Goal: Information Seeking & Learning: Learn about a topic

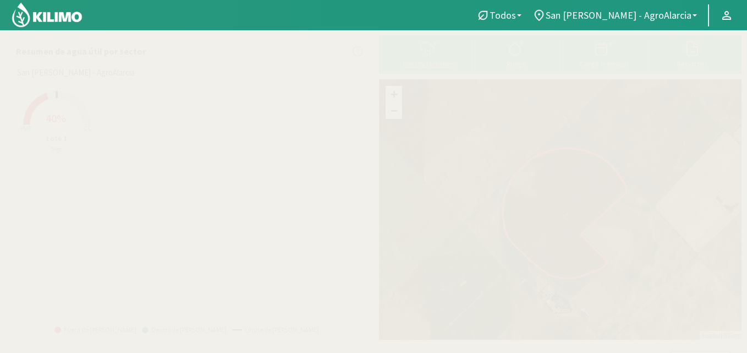
click at [429, 51] on icon at bounding box center [429, 49] width 18 height 18
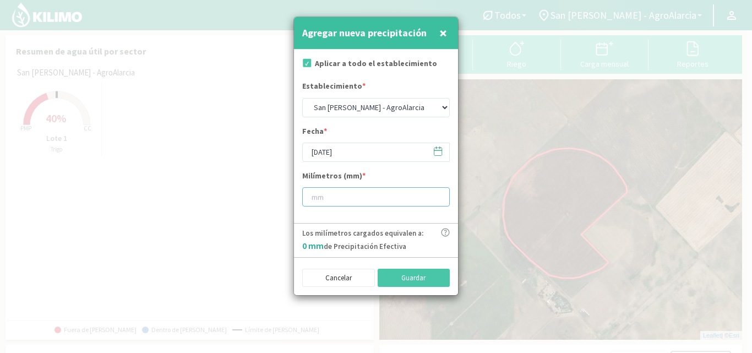
click at [344, 194] on input "number" at bounding box center [375, 196] width 147 height 19
type input "25"
click at [428, 277] on button "Guardar" at bounding box center [413, 278] width 73 height 19
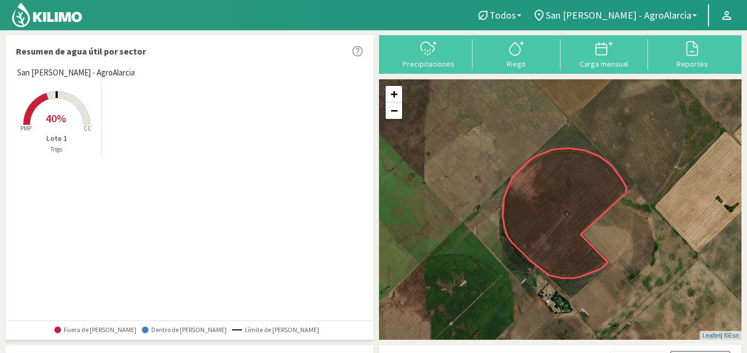
click at [90, 104] on rect at bounding box center [57, 126] width 88 height 88
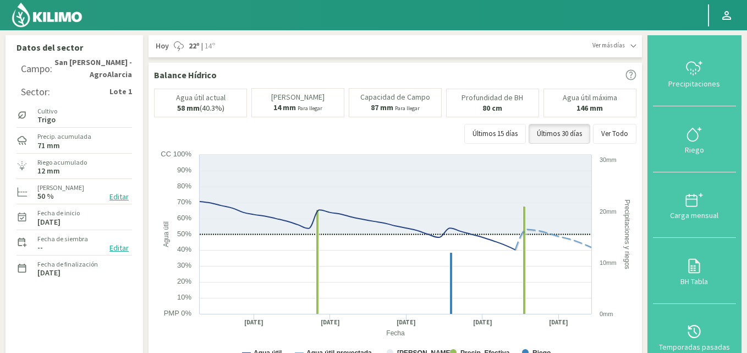
click at [48, 12] on img at bounding box center [47, 15] width 72 height 26
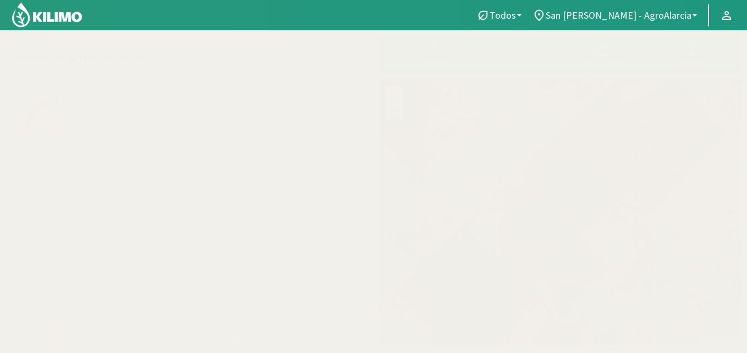
click at [693, 43] on icon at bounding box center [693, 48] width 12 height 15
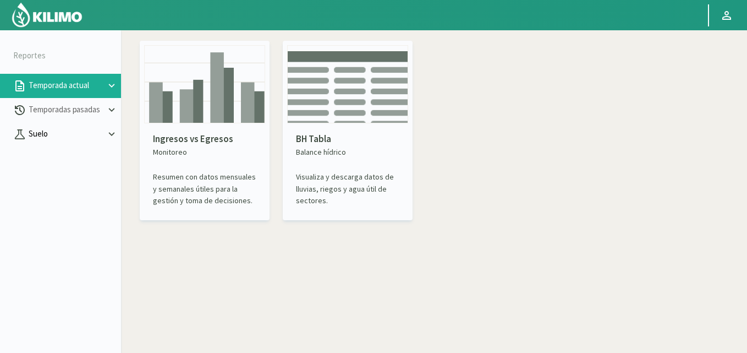
click at [58, 126] on button "Suelo" at bounding box center [60, 134] width 121 height 24
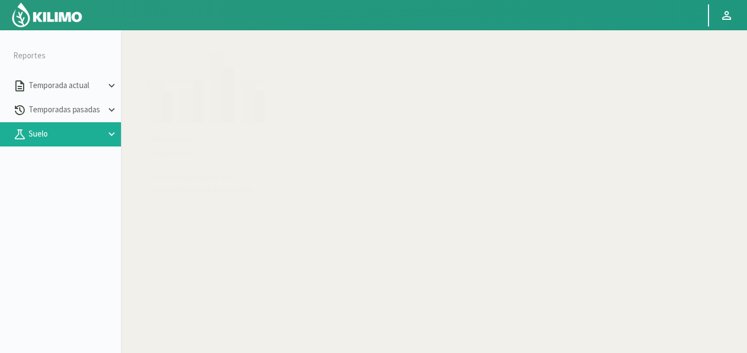
click at [193, 121] on img at bounding box center [204, 84] width 121 height 78
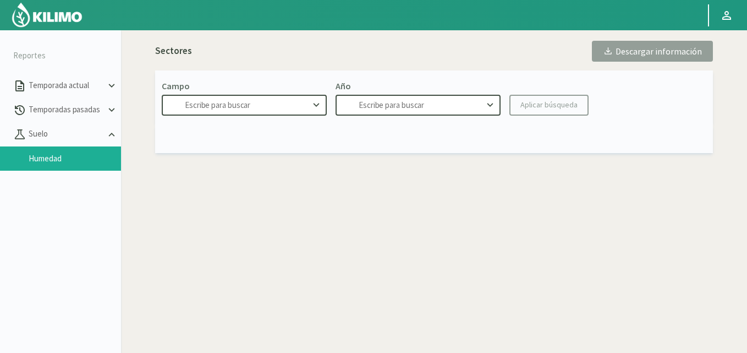
type input "San [PERSON_NAME] - AgroAlarcia"
type input "2025"
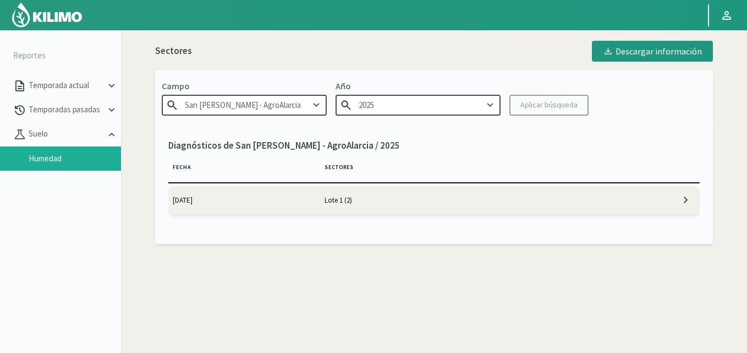
click at [309, 196] on td "[DATE]" at bounding box center [244, 200] width 152 height 29
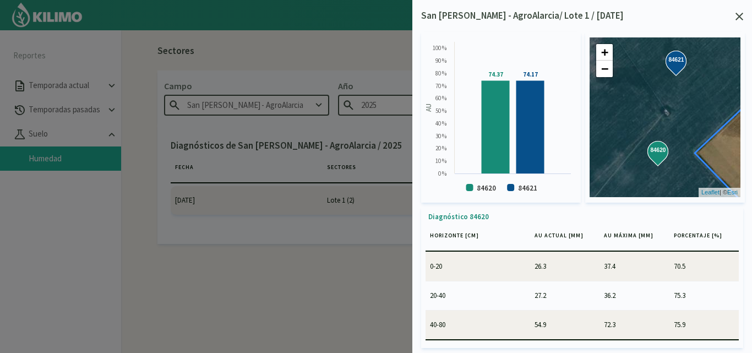
click at [738, 16] on icon at bounding box center [739, 17] width 8 height 8
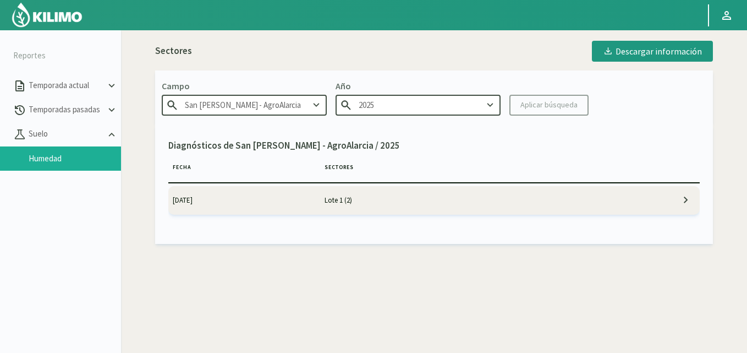
click at [65, 23] on img at bounding box center [47, 15] width 72 height 26
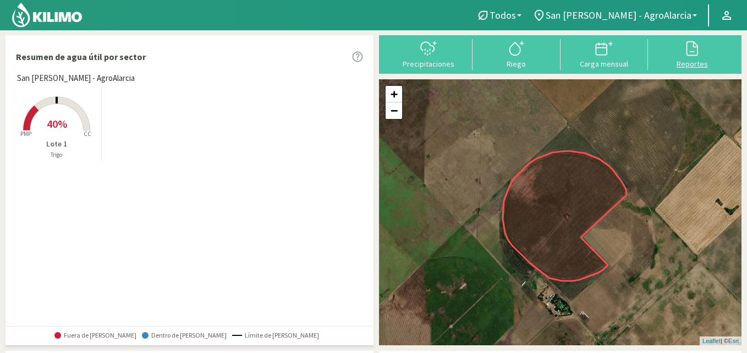
click at [698, 58] on svg-icon at bounding box center [692, 55] width 18 height 10
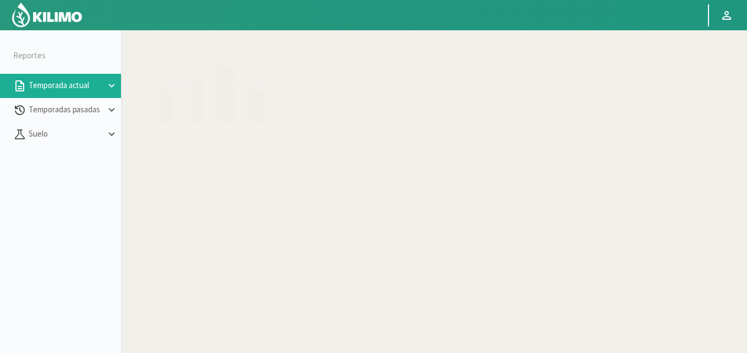
click at [359, 135] on p "BH Tabla" at bounding box center [347, 139] width 103 height 14
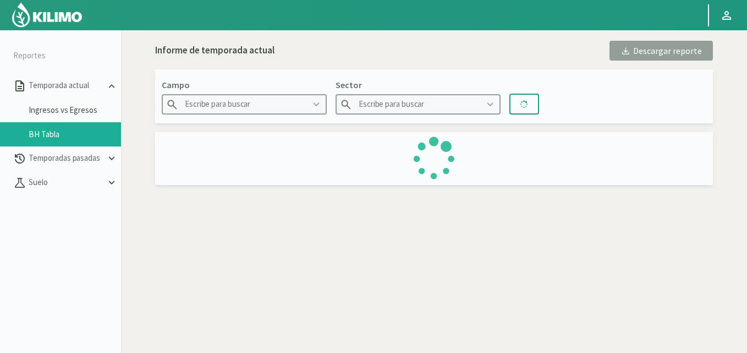
type input "San [PERSON_NAME] - AgroAlarcia"
type input "Lote 1"
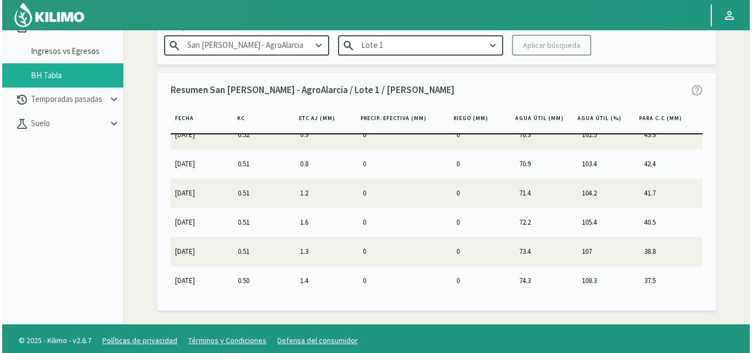
scroll to position [63, 0]
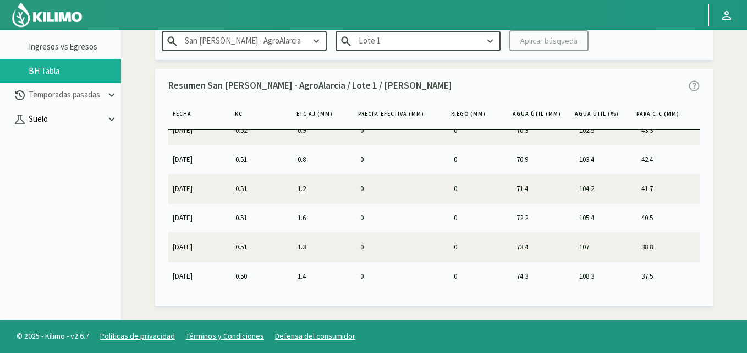
click at [66, 120] on p "Suelo" at bounding box center [65, 119] width 79 height 13
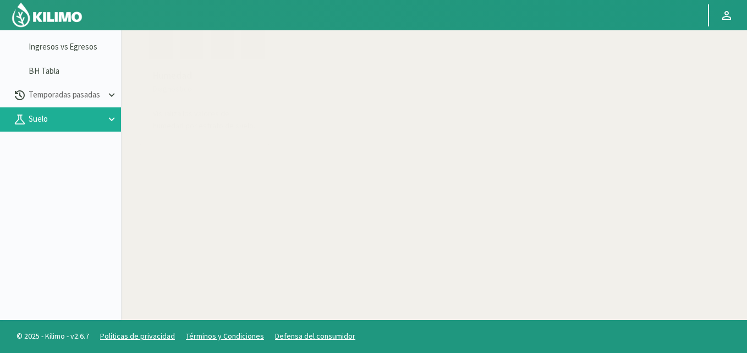
click at [215, 100] on div "Humedad Diagnóstico Visualiza los valores de humedad por estrato de suelo." at bounding box center [204, 100] width 121 height 80
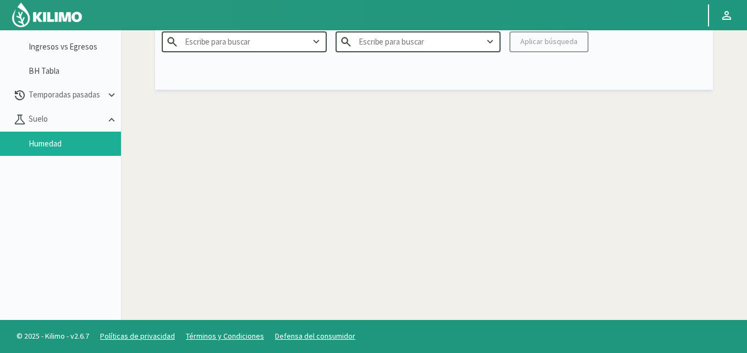
type input "San [PERSON_NAME] - AgroAlarcia"
type input "2025"
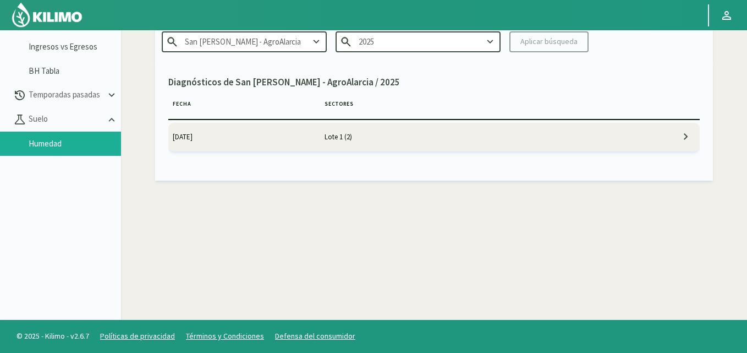
click at [330, 139] on td "Lote 1 (2)" at bounding box center [472, 137] width 304 height 29
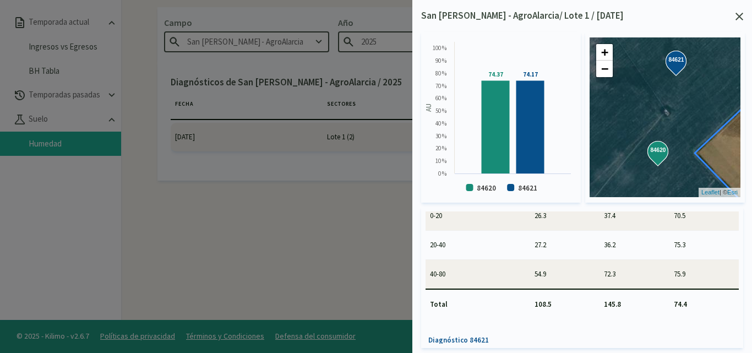
scroll to position [110, 0]
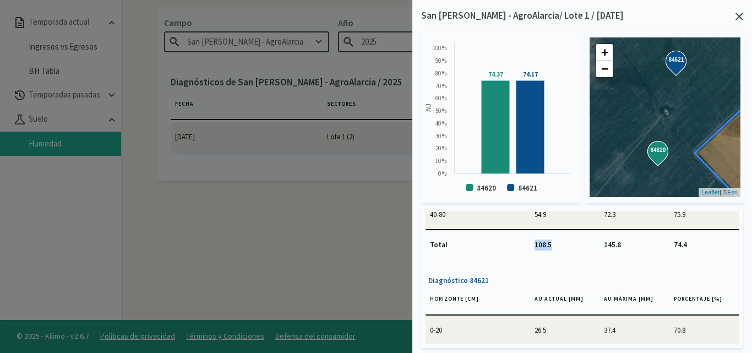
drag, startPoint x: 521, startPoint y: 246, endPoint x: 567, endPoint y: 246, distance: 46.8
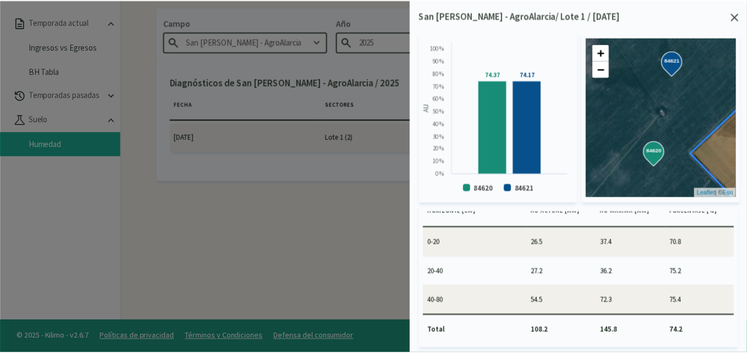
scroll to position [211, 0]
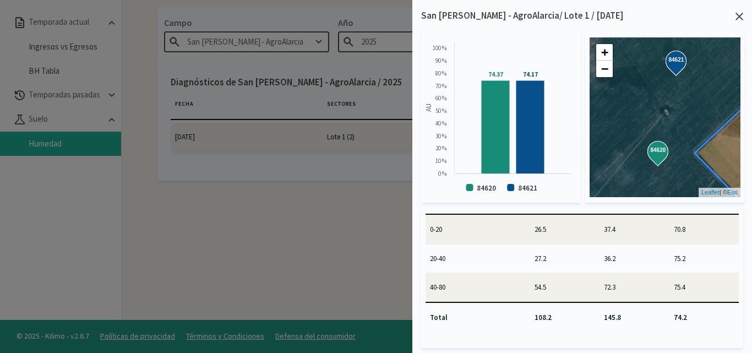
click at [734, 18] on div "San [PERSON_NAME] - AgroAlarcia/ Lote 1 / [DATE]" at bounding box center [582, 16] width 322 height 14
click at [739, 15] on icon at bounding box center [739, 17] width 8 height 8
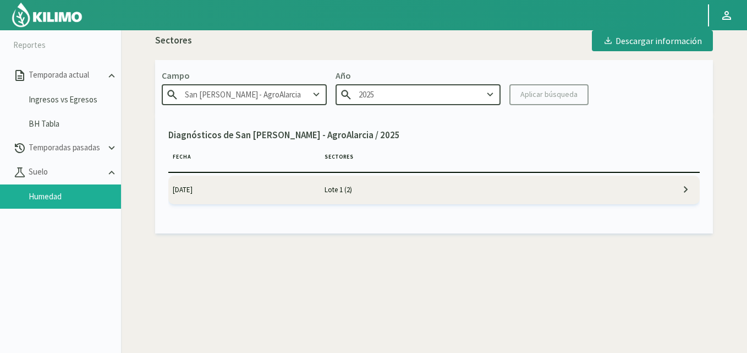
scroll to position [0, 0]
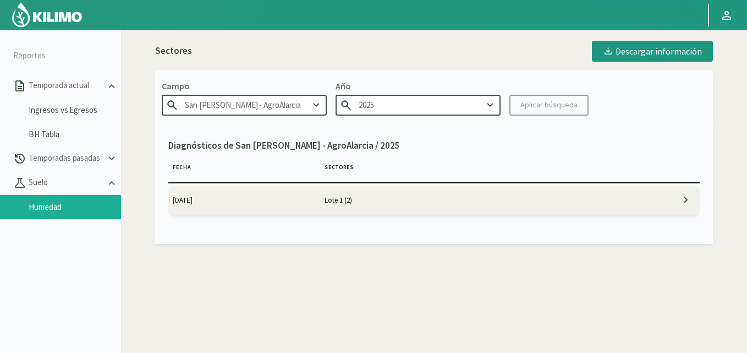
click at [57, 11] on img at bounding box center [47, 15] width 72 height 26
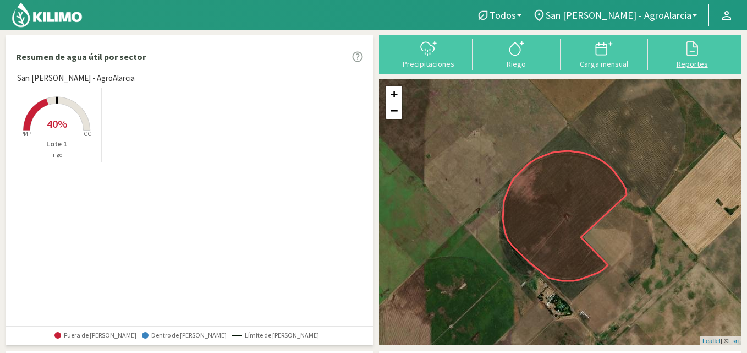
click at [696, 47] on icon at bounding box center [693, 48] width 12 height 15
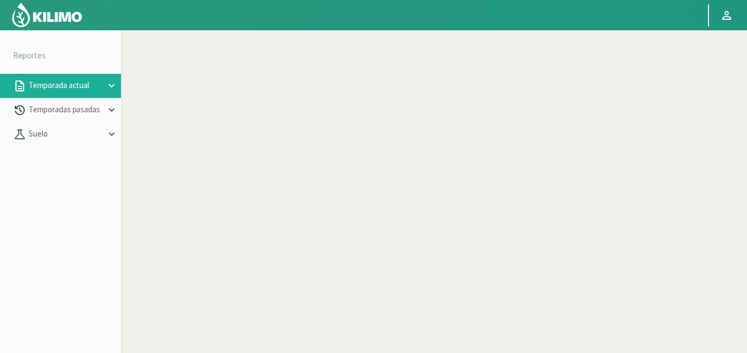
click at [332, 146] on p "Balance hídrico" at bounding box center [347, 152] width 103 height 12
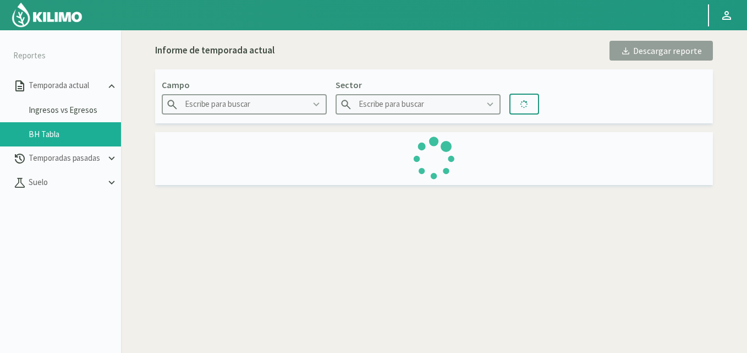
type input "San [PERSON_NAME] - AgroAlarcia"
type input "Lote 1"
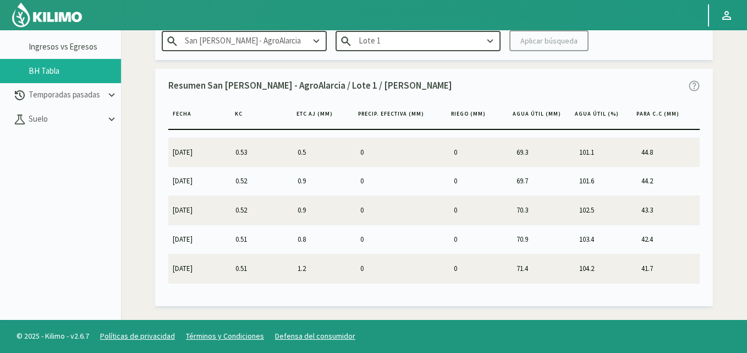
scroll to position [1294, 0]
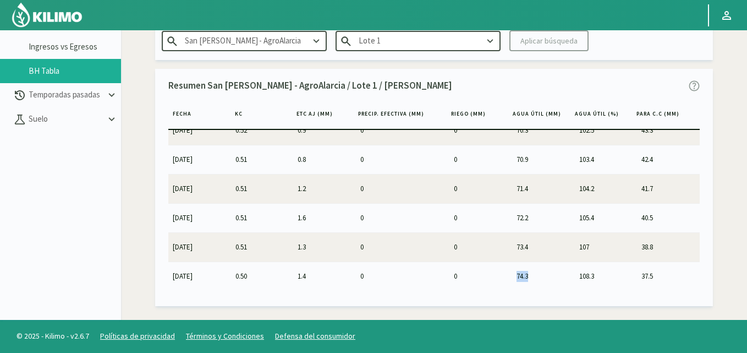
drag, startPoint x: 511, startPoint y: 274, endPoint x: 529, endPoint y: 274, distance: 18.2
click at [529, 274] on td "74.3" at bounding box center [543, 275] width 63 height 29
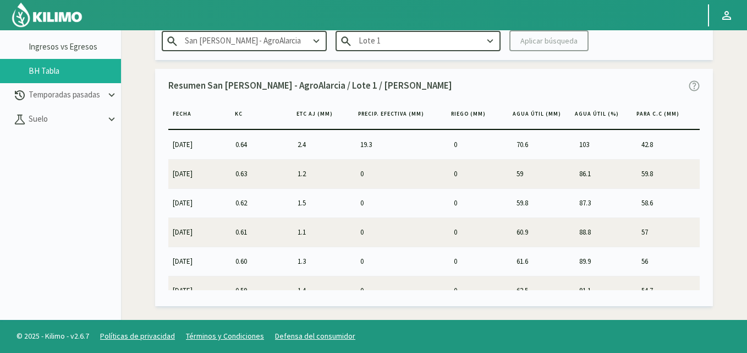
scroll to position [744, 0]
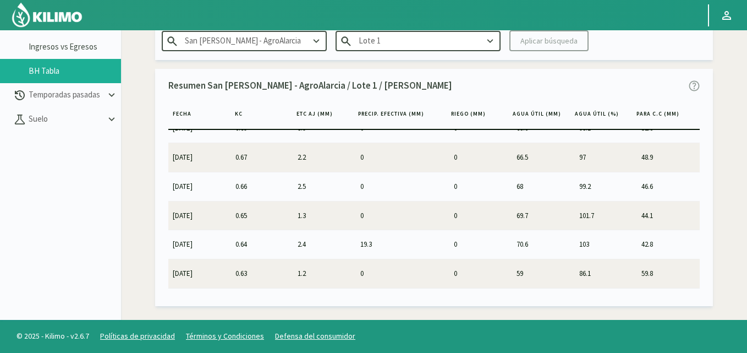
click at [68, 15] on img at bounding box center [47, 15] width 72 height 26
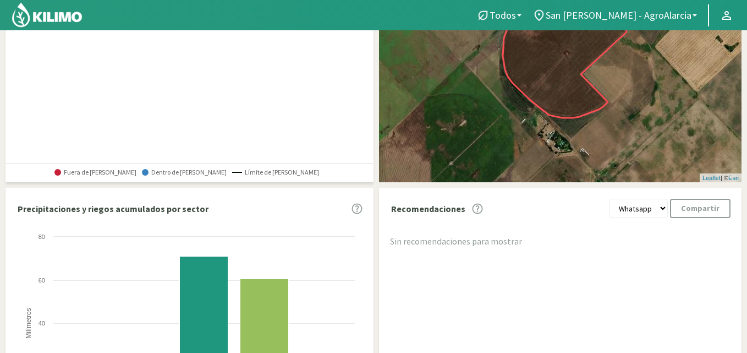
scroll to position [36, 0]
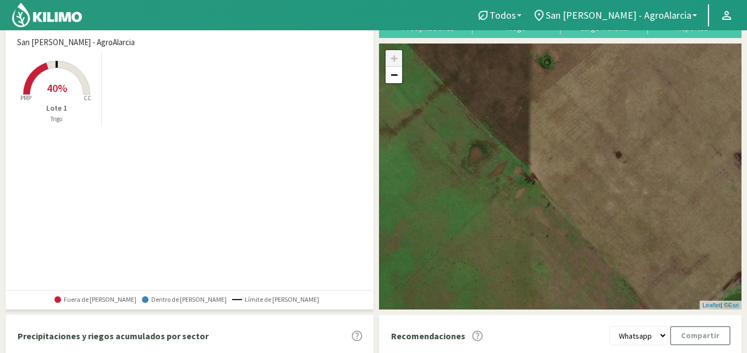
click at [56, 14] on img at bounding box center [47, 15] width 72 height 26
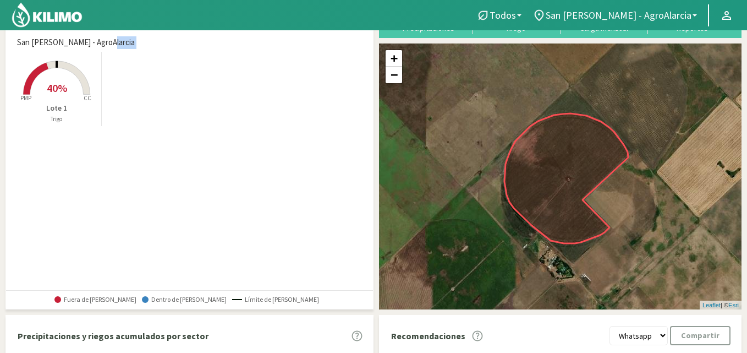
drag, startPoint x: 363, startPoint y: 53, endPoint x: 365, endPoint y: 108, distance: 55.6
click at [365, 108] on div "San [PERSON_NAME] - AgroAlarcia Created with Highcharts 9.2.2 PMP CC 40% Lote 1…" at bounding box center [193, 82] width 362 height 92
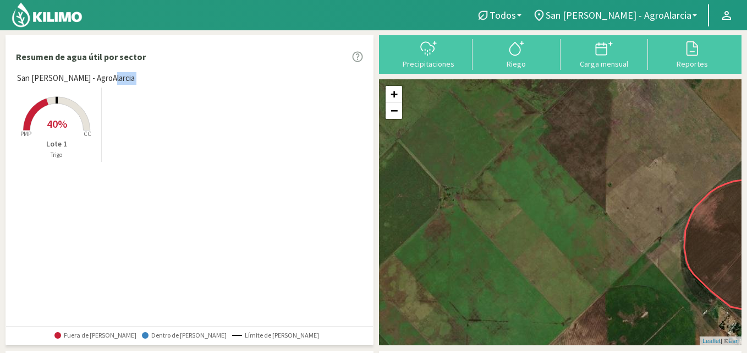
click at [68, 13] on img at bounding box center [47, 15] width 72 height 26
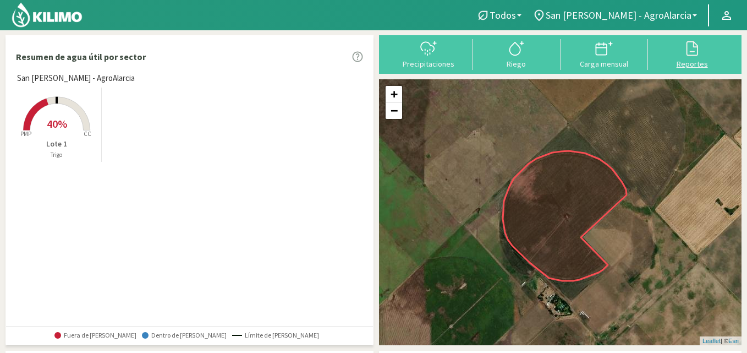
click at [678, 51] on div at bounding box center [692, 49] width 81 height 18
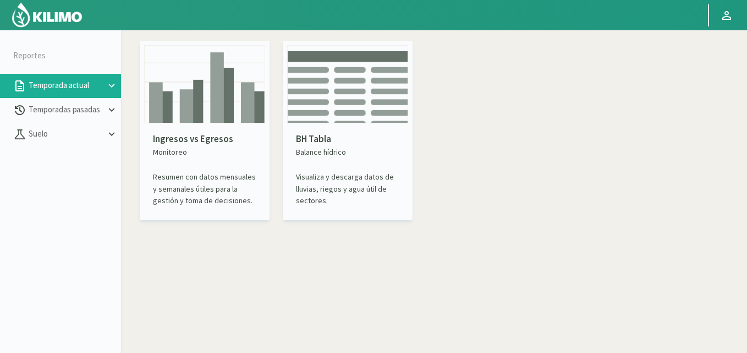
click at [333, 137] on p "BH Tabla" at bounding box center [347, 139] width 103 height 14
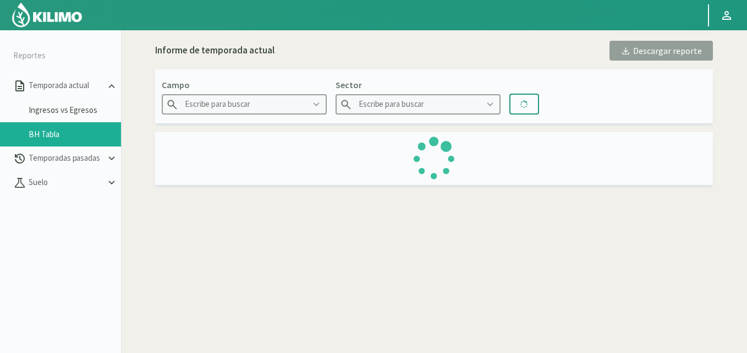
type input "San [PERSON_NAME] - AgroAlarcia"
type input "Lote 1"
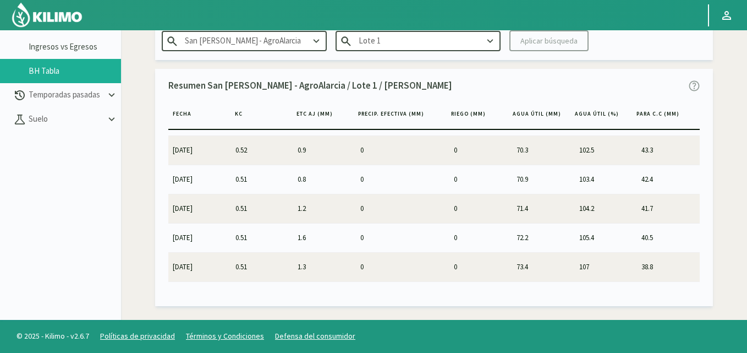
scroll to position [1294, 0]
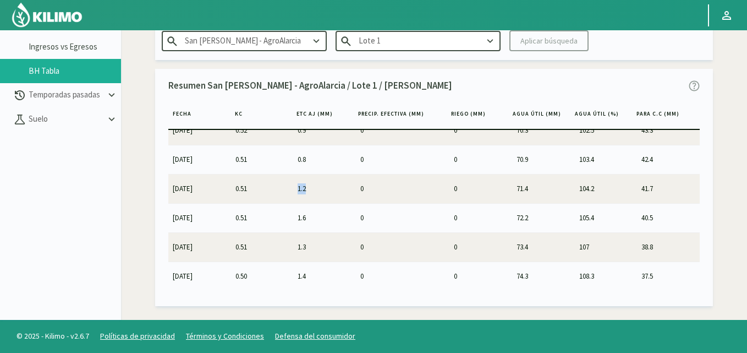
drag, startPoint x: 291, startPoint y: 189, endPoint x: 312, endPoint y: 189, distance: 20.9
click at [312, 189] on tr "[DATE] 0.51 1.2 0 0 71.4 104.2 41.7" at bounding box center [434, 188] width 532 height 29
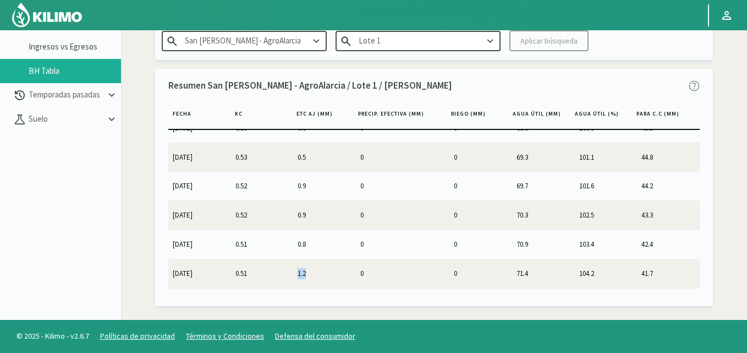
scroll to position [1184, 0]
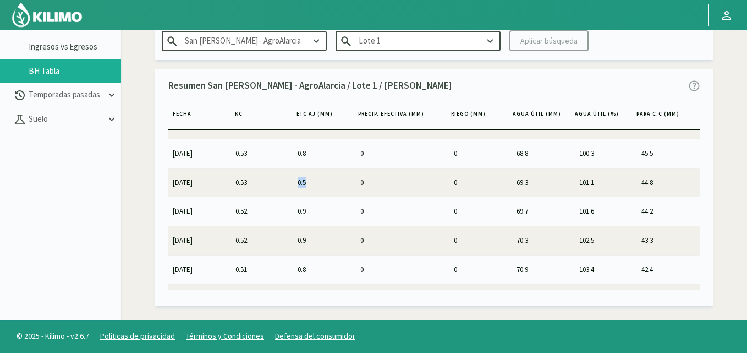
drag, startPoint x: 295, startPoint y: 185, endPoint x: 309, endPoint y: 184, distance: 14.3
click at [309, 184] on td "0.5" at bounding box center [324, 182] width 63 height 29
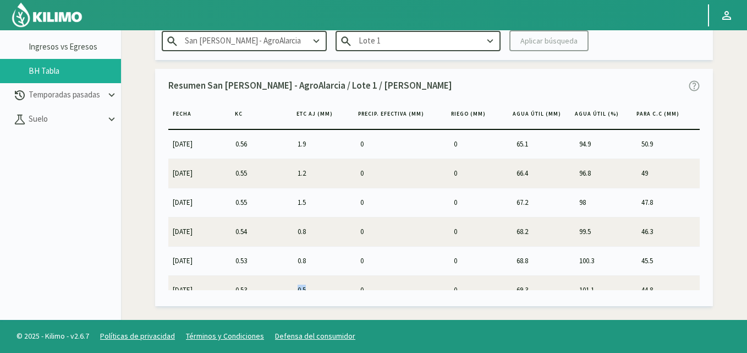
scroll to position [1074, 0]
drag, startPoint x: 295, startPoint y: 147, endPoint x: 312, endPoint y: 147, distance: 17.1
click at [312, 147] on td "1.9" at bounding box center [324, 147] width 63 height 29
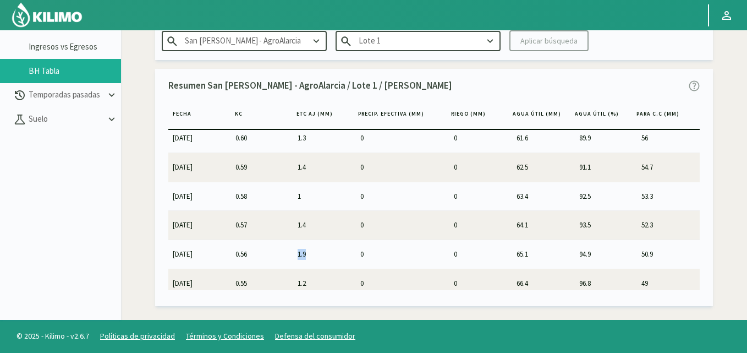
scroll to position [964, 0]
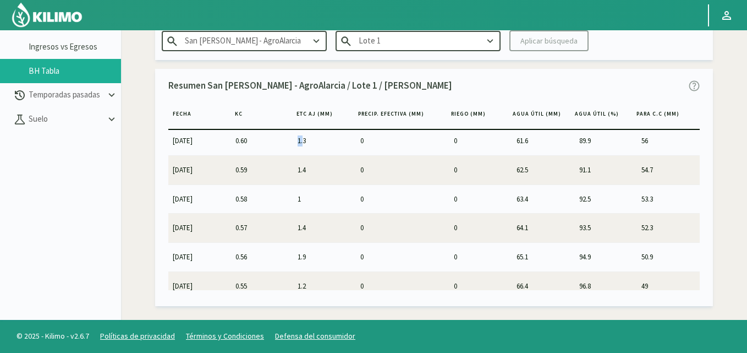
drag, startPoint x: 294, startPoint y: 141, endPoint x: 304, endPoint y: 141, distance: 9.4
click at [304, 141] on td "1.3" at bounding box center [324, 140] width 63 height 29
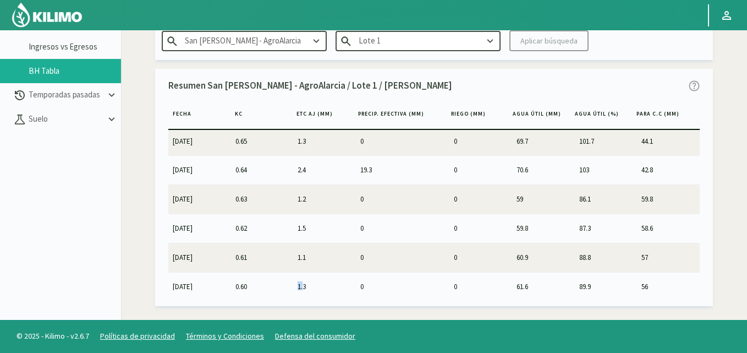
scroll to position [799, 0]
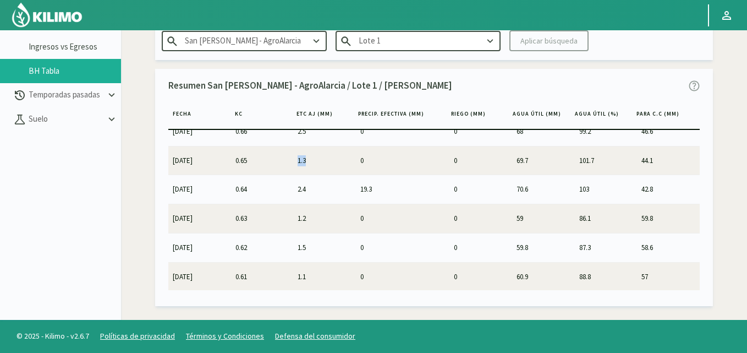
drag, startPoint x: 297, startPoint y: 161, endPoint x: 310, endPoint y: 162, distance: 12.7
click at [310, 162] on td "1.3" at bounding box center [324, 160] width 63 height 29
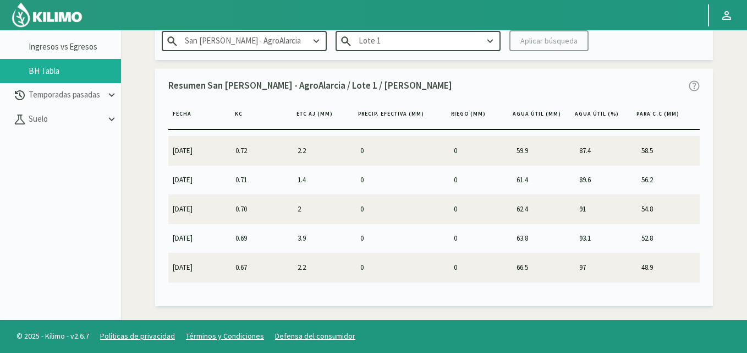
scroll to position [689, 0]
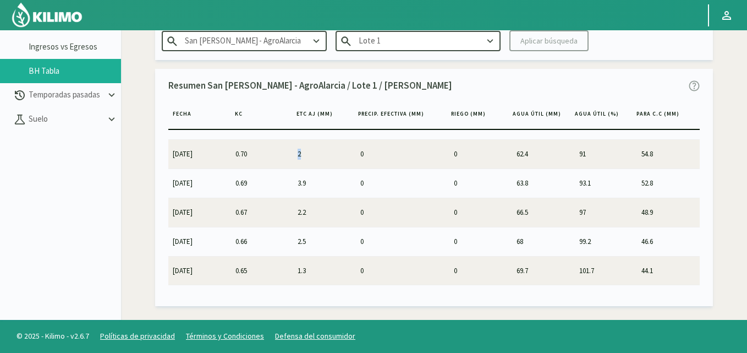
drag, startPoint x: 296, startPoint y: 152, endPoint x: 305, endPoint y: 152, distance: 9.9
click at [305, 152] on td "2" at bounding box center [324, 154] width 63 height 29
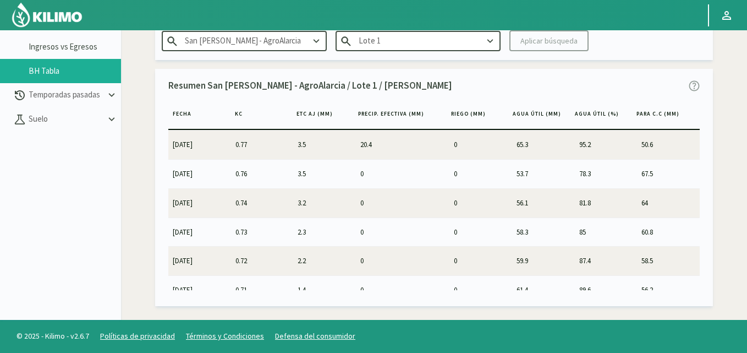
scroll to position [579, 0]
click at [310, 149] on td "3.2" at bounding box center [324, 147] width 63 height 29
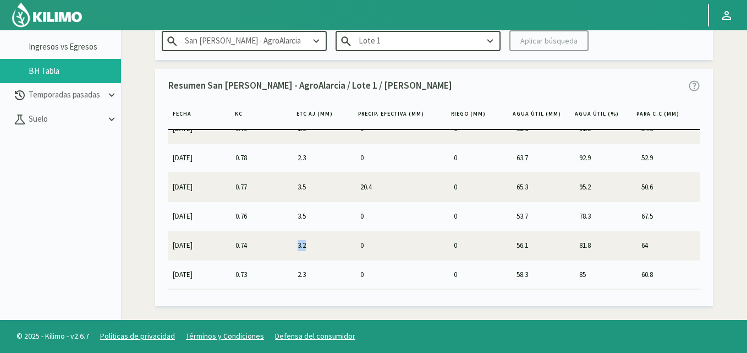
scroll to position [469, 0]
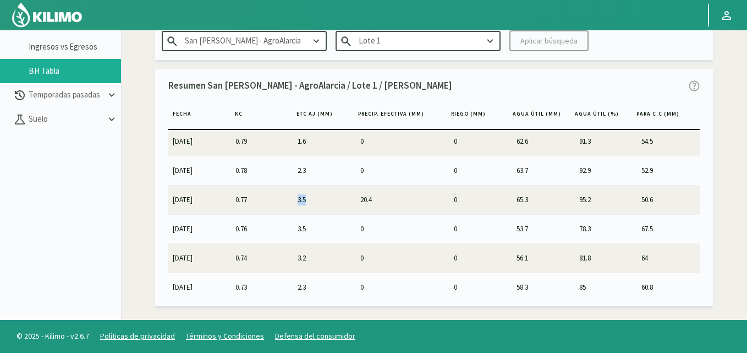
drag, startPoint x: 293, startPoint y: 200, endPoint x: 309, endPoint y: 200, distance: 16.0
click at [309, 200] on td "3.5" at bounding box center [324, 199] width 63 height 29
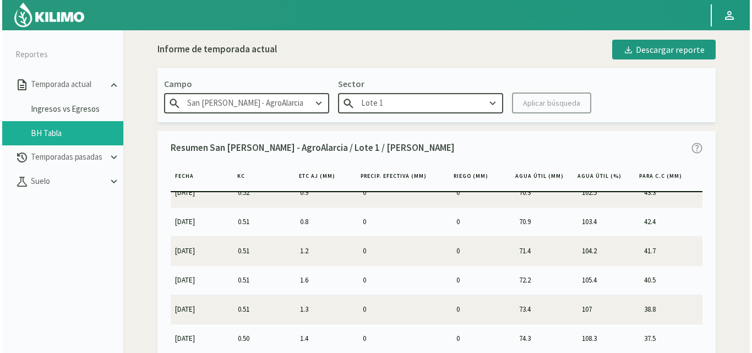
scroll to position [0, 0]
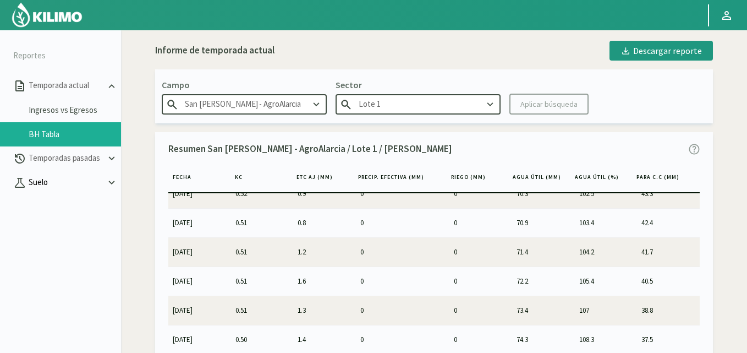
click at [71, 183] on p "Suelo" at bounding box center [65, 182] width 79 height 13
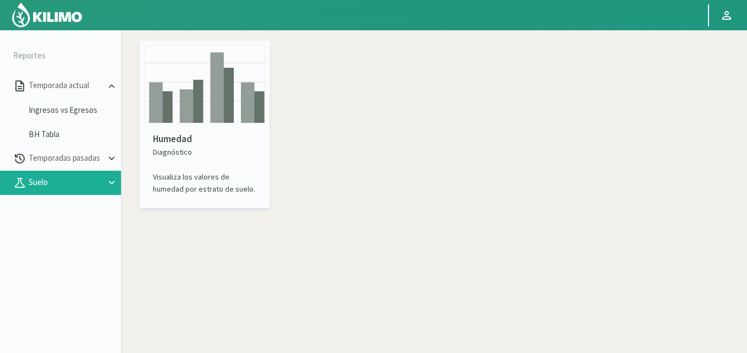
click at [178, 144] on p "Humedad" at bounding box center [204, 139] width 103 height 14
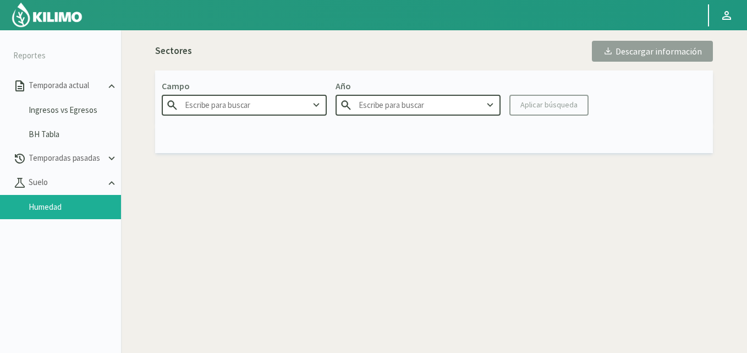
type input "San [PERSON_NAME] - AgroAlarcia"
type input "2025"
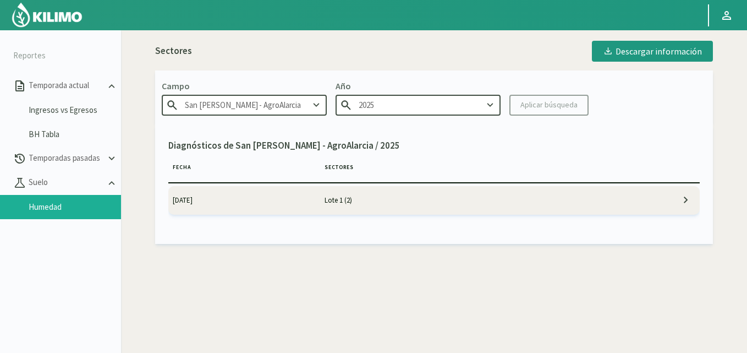
click at [370, 195] on td "Lote 1 (2)" at bounding box center [472, 200] width 304 height 29
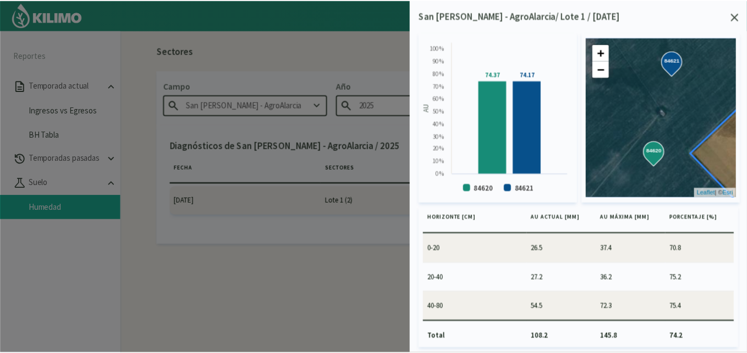
scroll to position [211, 0]
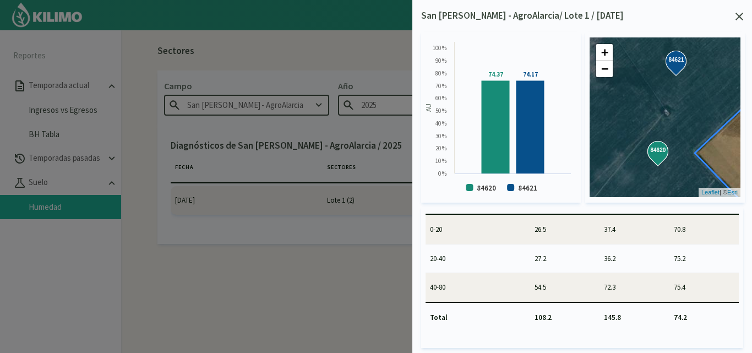
click at [742, 20] on icon at bounding box center [739, 17] width 8 height 8
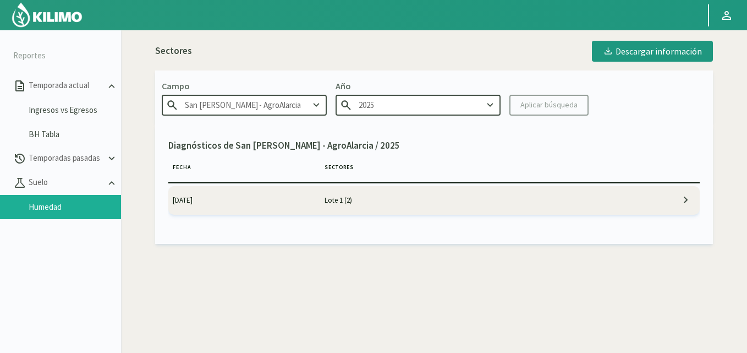
click at [56, 20] on img at bounding box center [47, 15] width 72 height 26
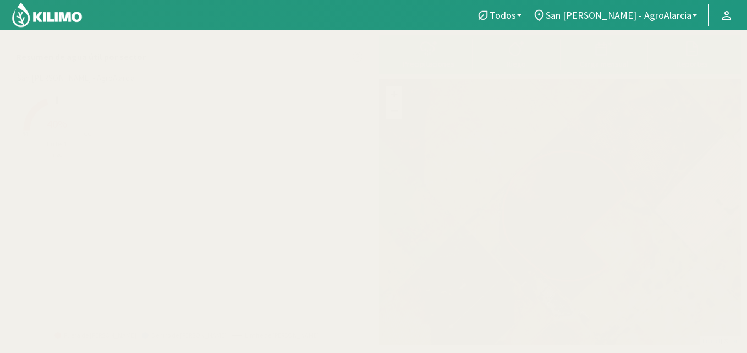
click at [85, 128] on icon at bounding box center [56, 114] width 67 height 34
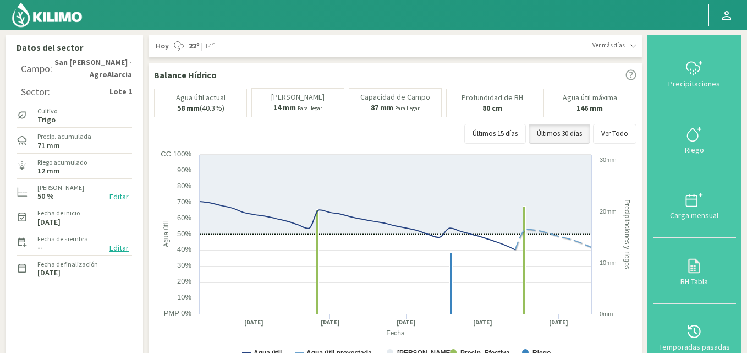
click at [67, 16] on img at bounding box center [47, 15] width 72 height 26
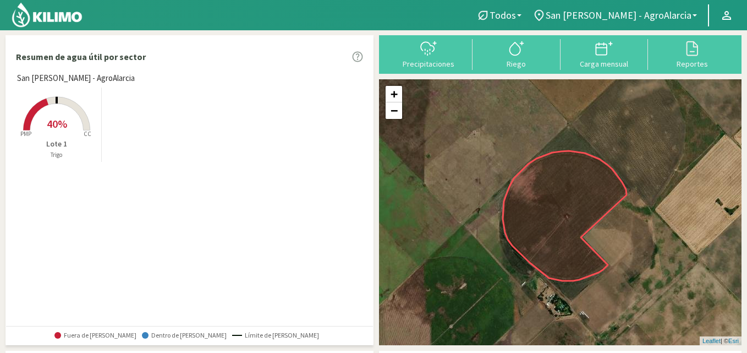
click at [61, 12] on img at bounding box center [47, 15] width 72 height 26
click at [81, 113] on icon at bounding box center [56, 114] width 67 height 34
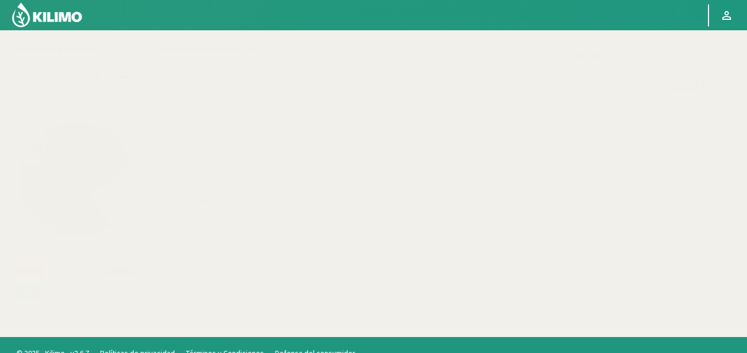
scroll to position [361, 0]
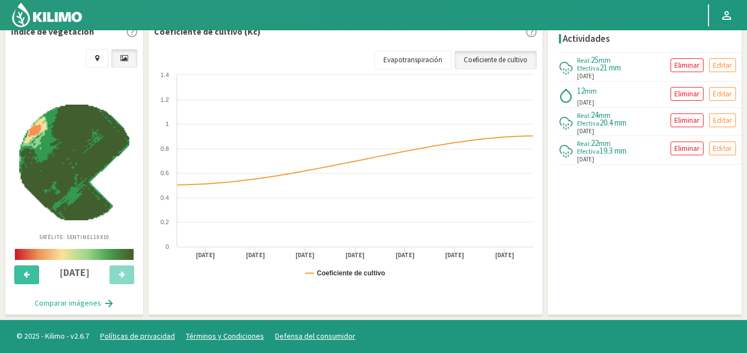
click at [24, 273] on icon at bounding box center [27, 274] width 6 height 7
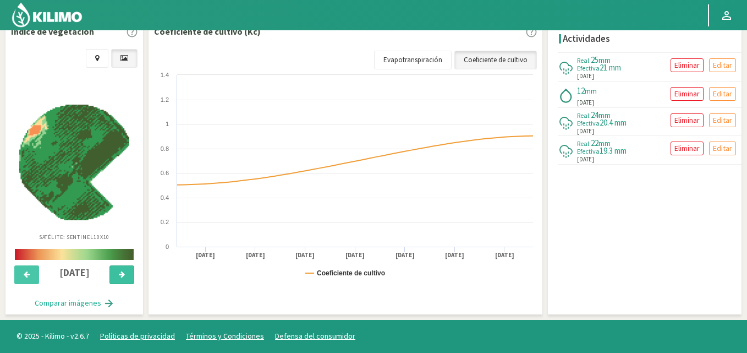
click at [125, 273] on button at bounding box center [122, 274] width 25 height 19
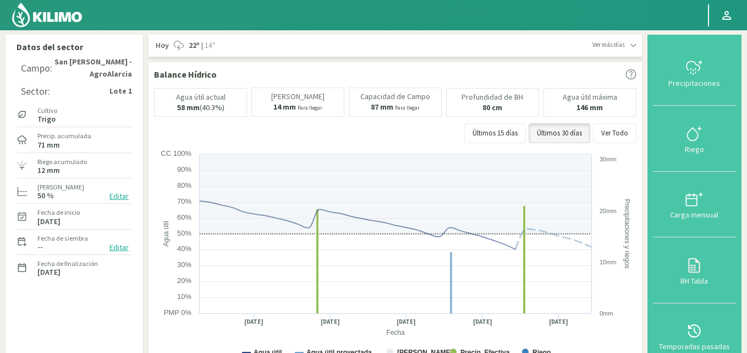
scroll to position [0, 0]
